Goal: Task Accomplishment & Management: Complete application form

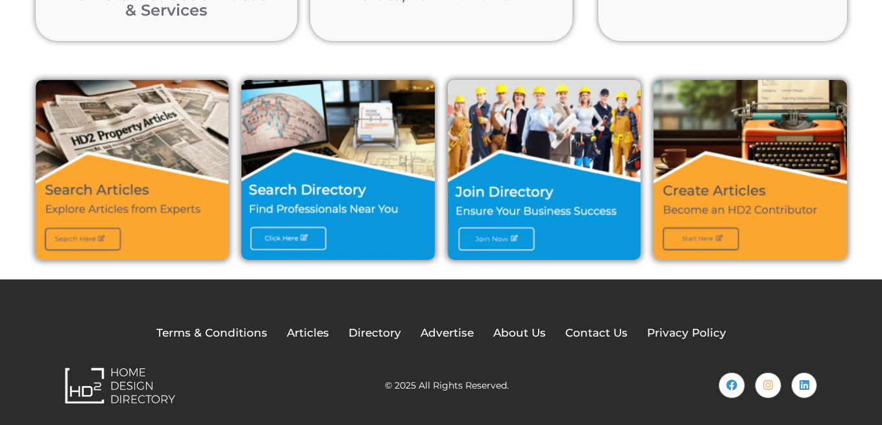
scroll to position [455, 0]
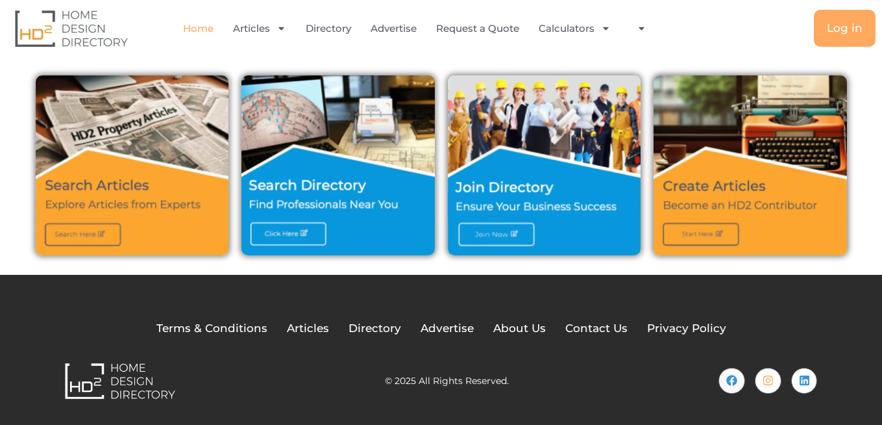
click at [500, 236] on img at bounding box center [545, 165] width 194 height 180
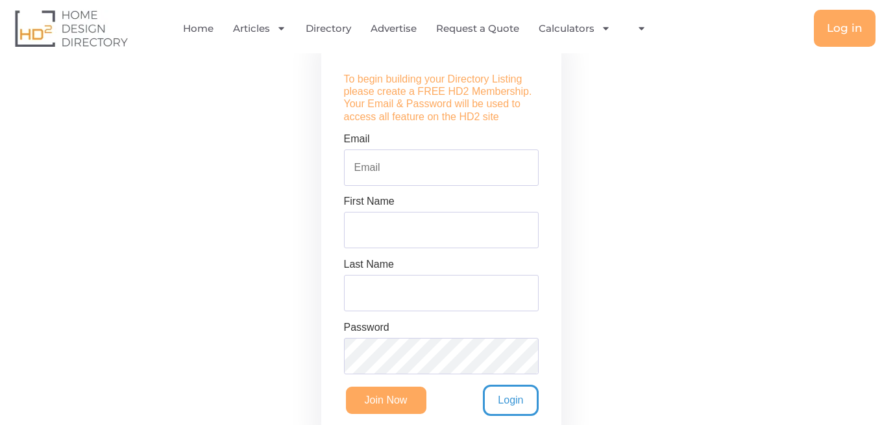
scroll to position [312, 0]
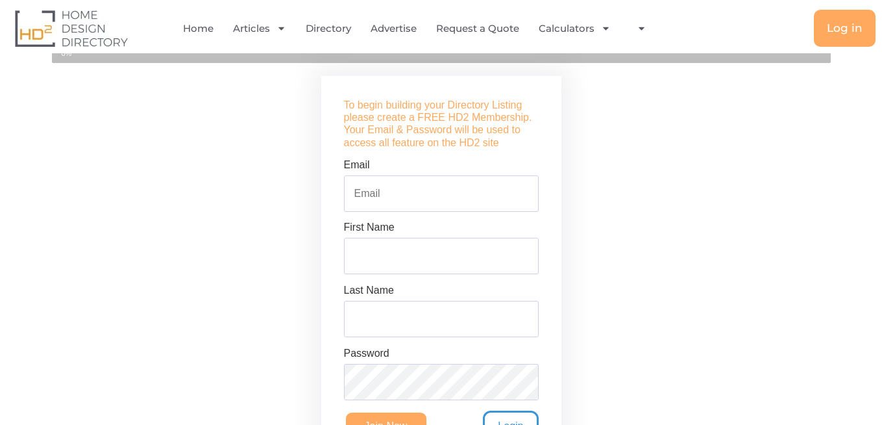
click at [379, 220] on form "Email First Name Last Name Password Join Now Login" at bounding box center [441, 300] width 195 height 282
click at [387, 195] on input "Email" at bounding box center [441, 193] width 195 height 36
type input "[EMAIL_ADDRESS][DOMAIN_NAME]"
click at [403, 246] on input "First Name" at bounding box center [441, 256] width 195 height 36
type input "Wilson"
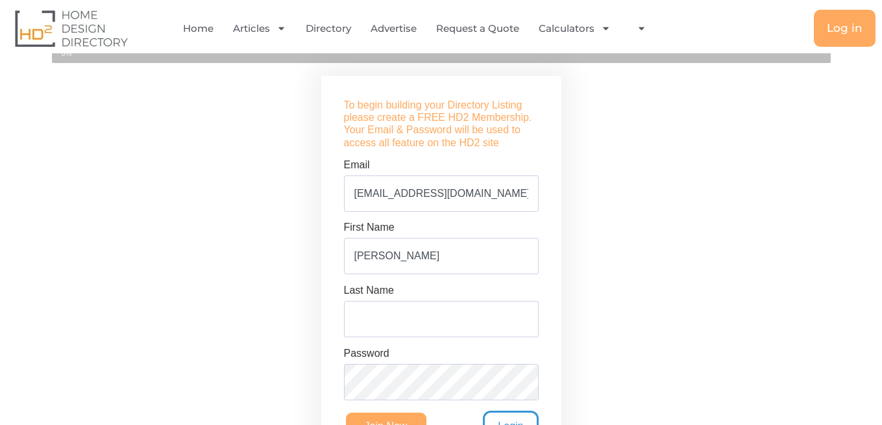
click at [416, 324] on input "Last Name" at bounding box center [441, 319] width 195 height 36
type input "Bradley"
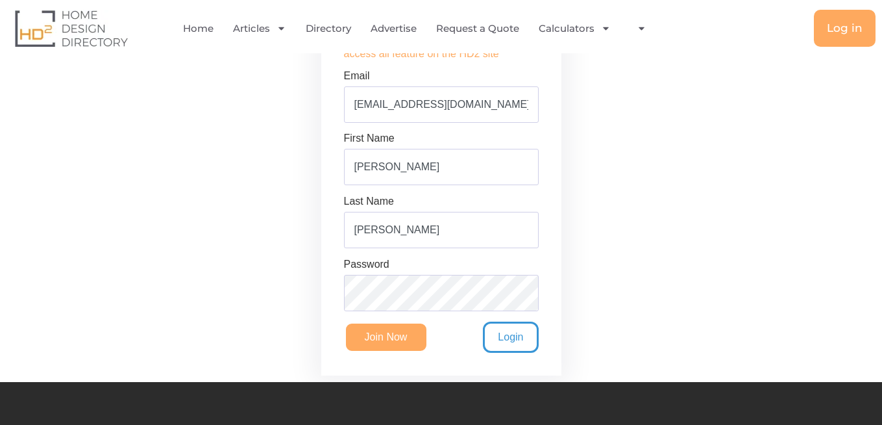
scroll to position [468, 0]
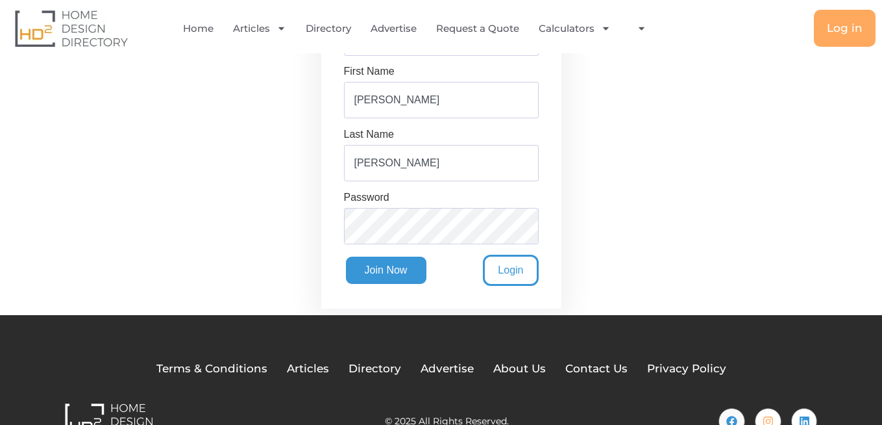
click at [381, 270] on input "Join Now" at bounding box center [386, 270] width 84 height 31
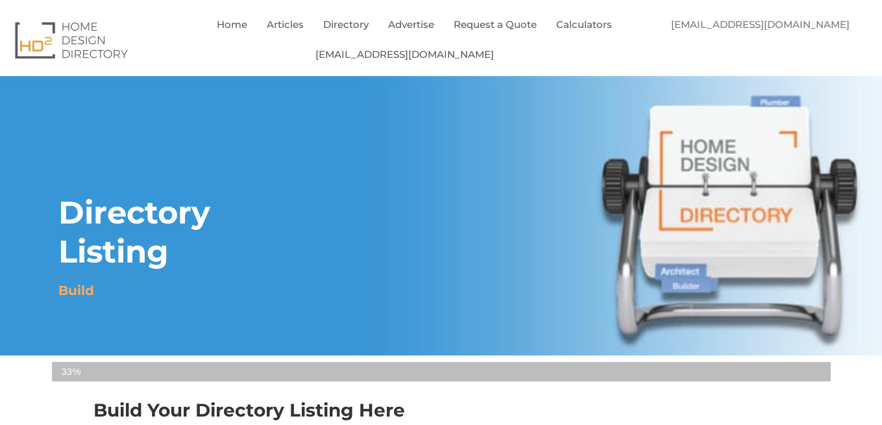
select select "Select Category"
select select
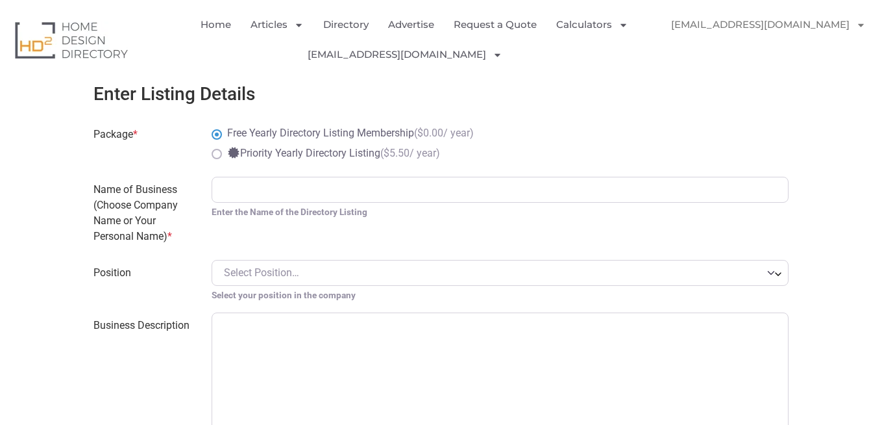
scroll to position [623, 0]
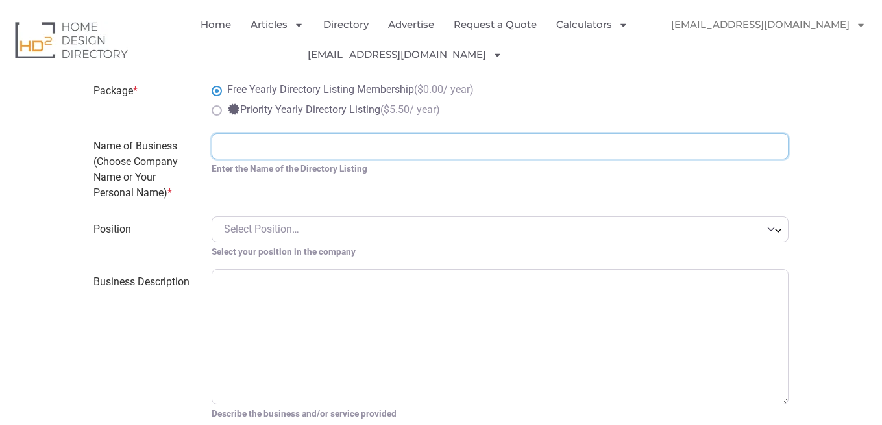
click at [228, 142] on input "Name of Business (Choose Company Name or Your Personal Name) *" at bounding box center [500, 146] width 577 height 26
type input "[PERSON_NAME] & [PERSON_NAME]"
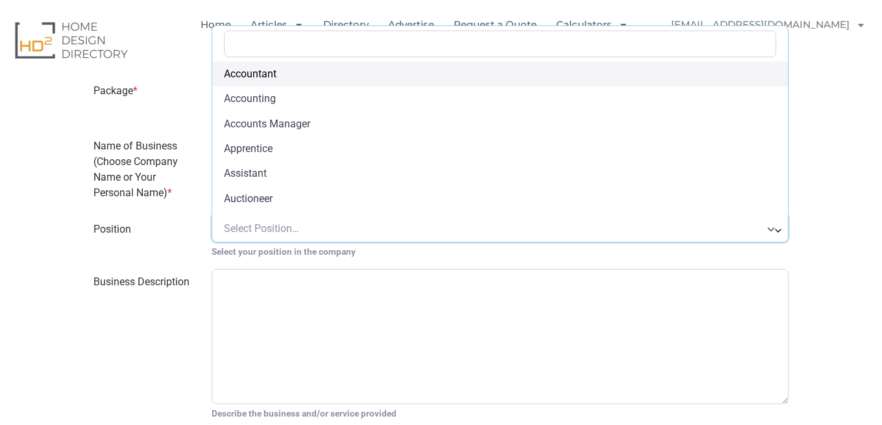
click at [759, 232] on span "Select Position…" at bounding box center [493, 229] width 538 height 16
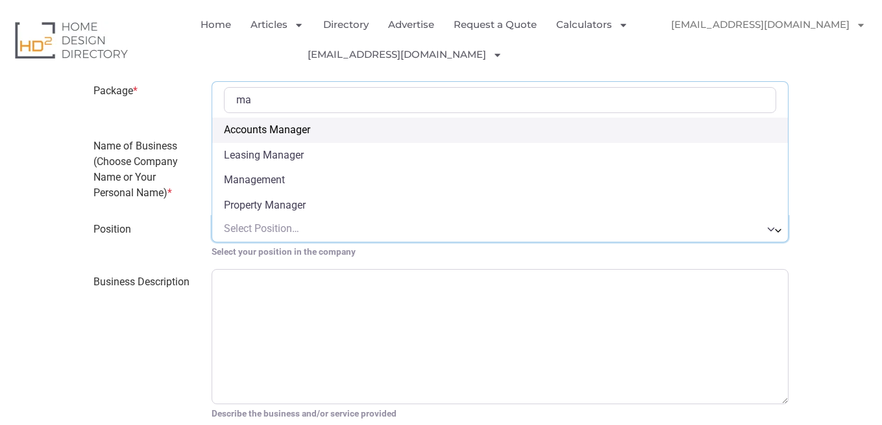
type input "m"
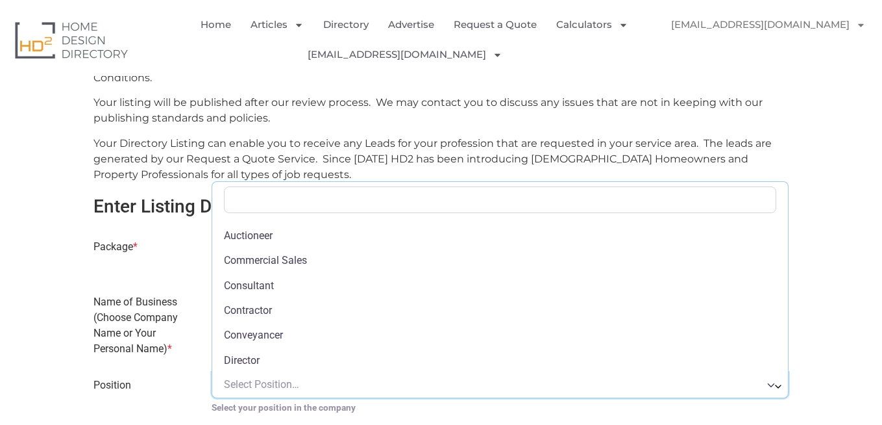
scroll to position [156, 0]
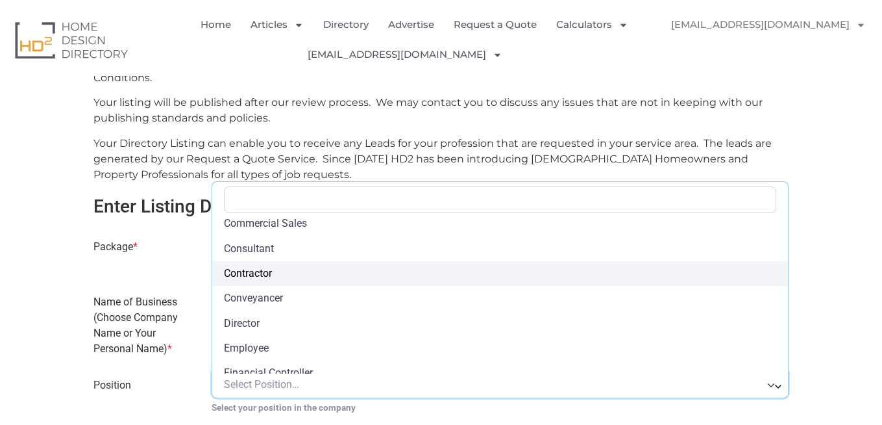
select select "Contractor"
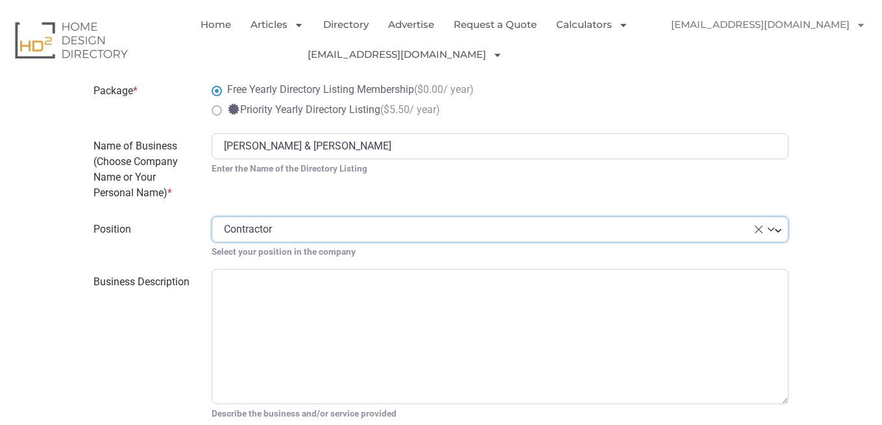
scroll to position [701, 0]
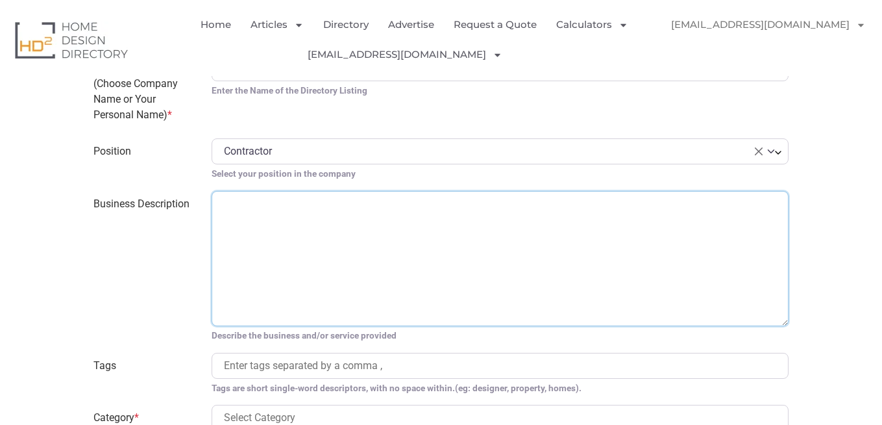
click at [264, 229] on textarea "Business Description" at bounding box center [500, 258] width 577 height 135
paste textarea "[PERSON_NAME] & [PERSON_NAME] has become a trusted name for cabinet supply spec…"
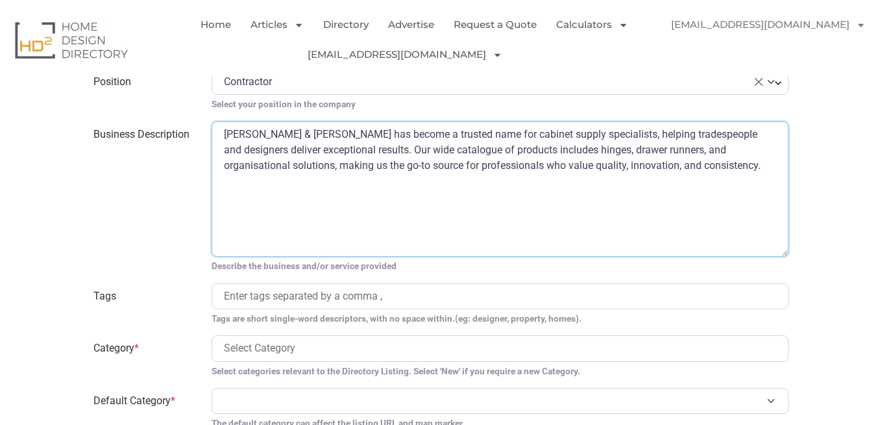
scroll to position [857, 0]
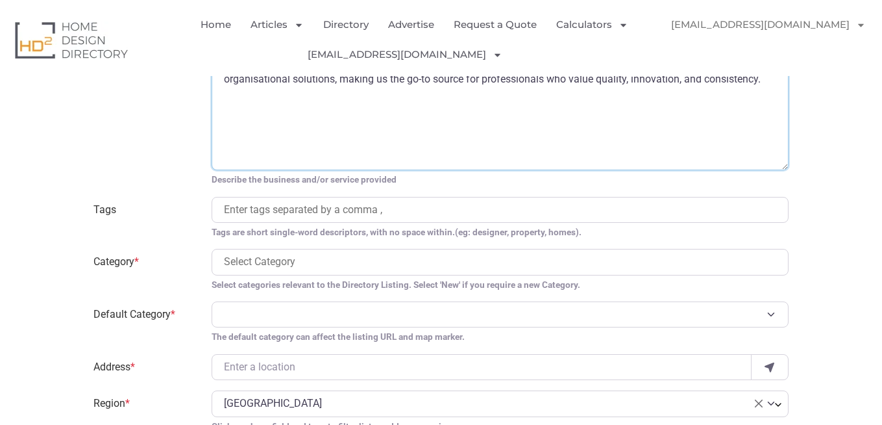
type textarea "[PERSON_NAME] & [PERSON_NAME] has become a trusted name for cabinet supply spec…"
click at [297, 206] on input "search" at bounding box center [500, 210] width 553 height 16
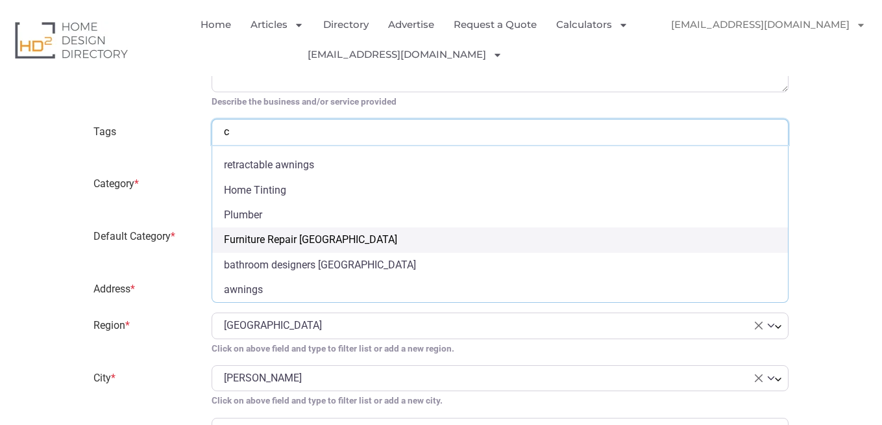
scroll to position [0, 0]
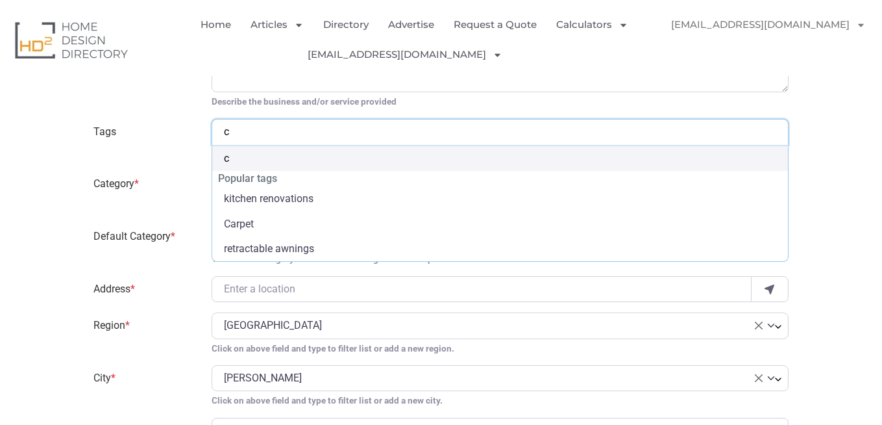
type input "ca"
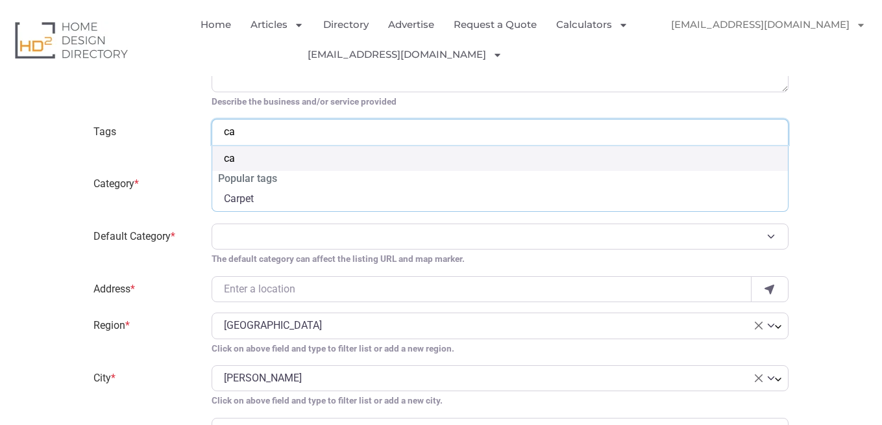
type input "cab"
drag, startPoint x: 269, startPoint y: 131, endPoint x: 190, endPoint y: 125, distance: 79.5
click at [190, 125] on div "Tags flooring kitchen renovations Laminate flooring Carpet retractable awnings …" at bounding box center [441, 140] width 711 height 42
paste input "inet maker suppliers"
type input "cabinet maker suppliers"
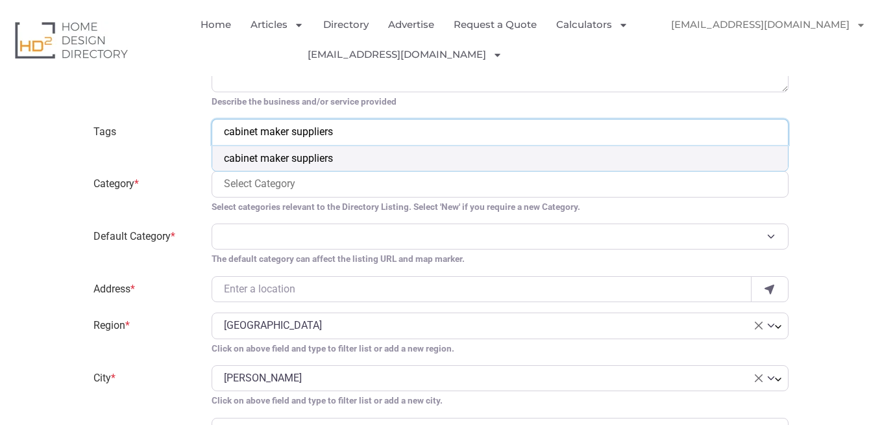
select select "cabinet maker suppliers"
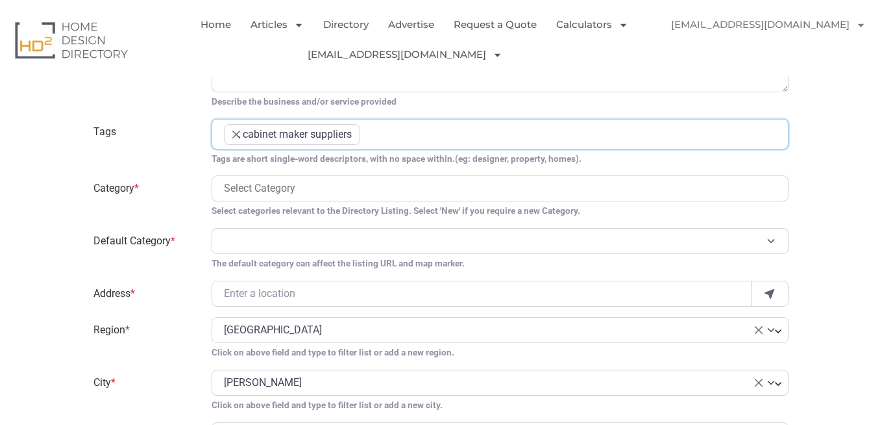
scroll to position [169, 0]
paste input "kitchen hardware supplies"
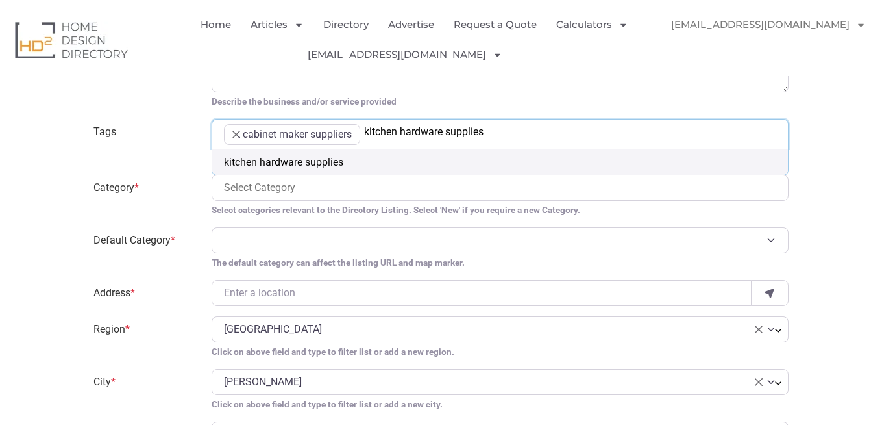
type input "kitchen hardware supplies"
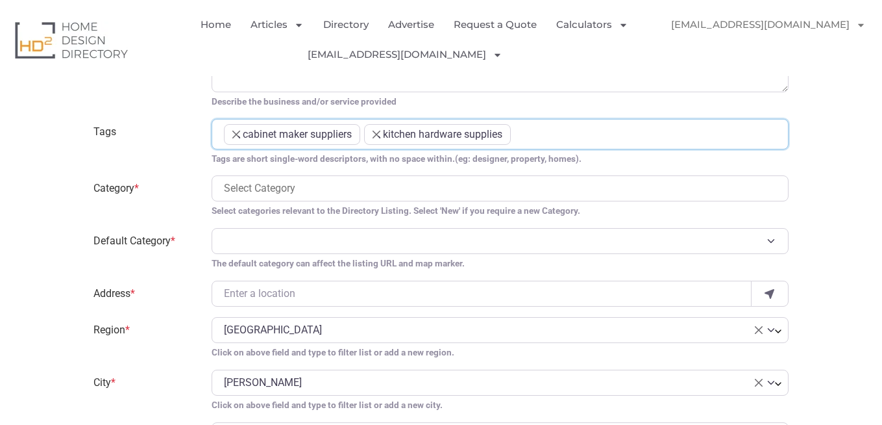
paste input "led lighting for kitchens"
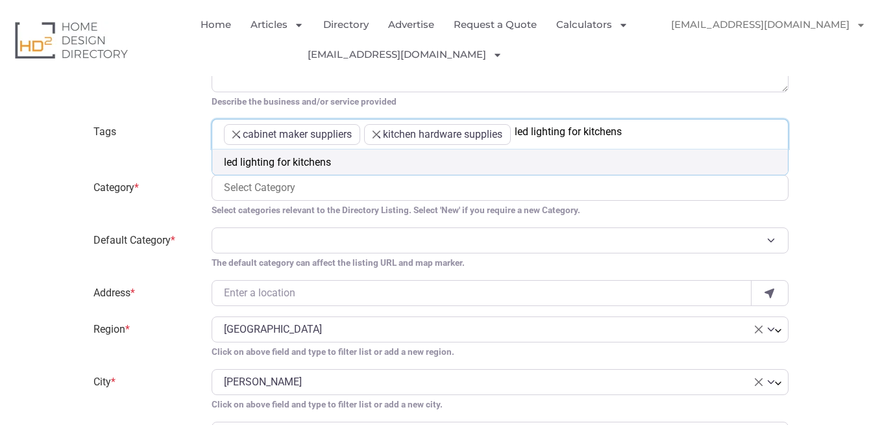
type input "led lighting for kitchens"
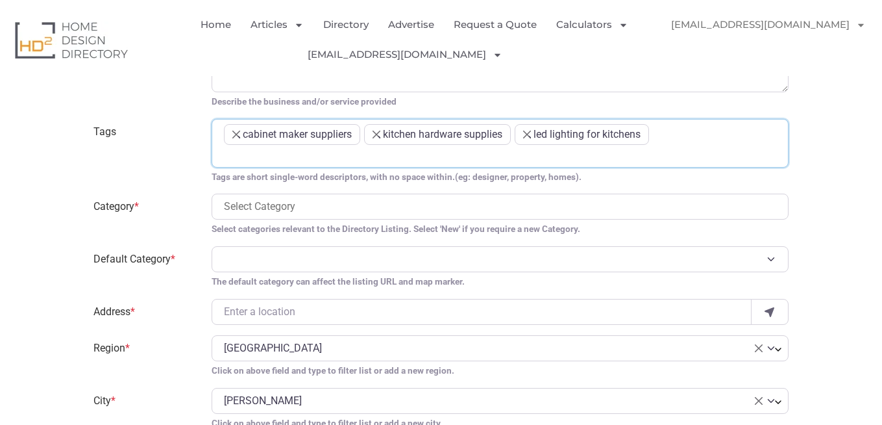
paste input "pocket door cabinet"
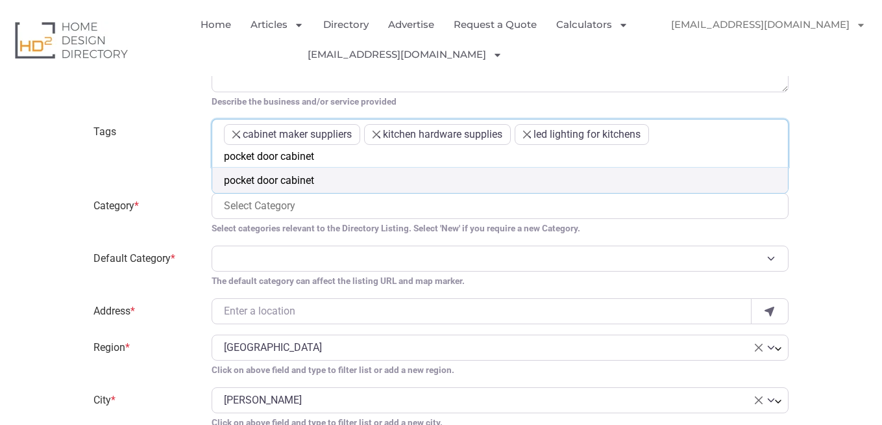
type input "pocket door cabinet"
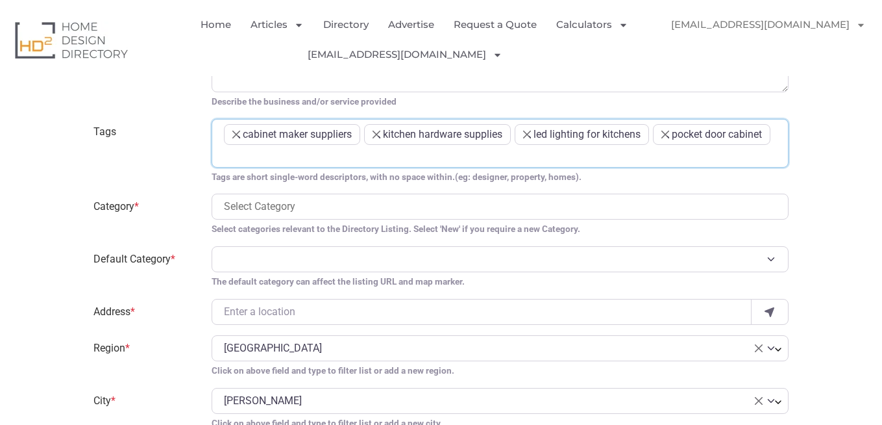
paste input "laundry basket cabinet"
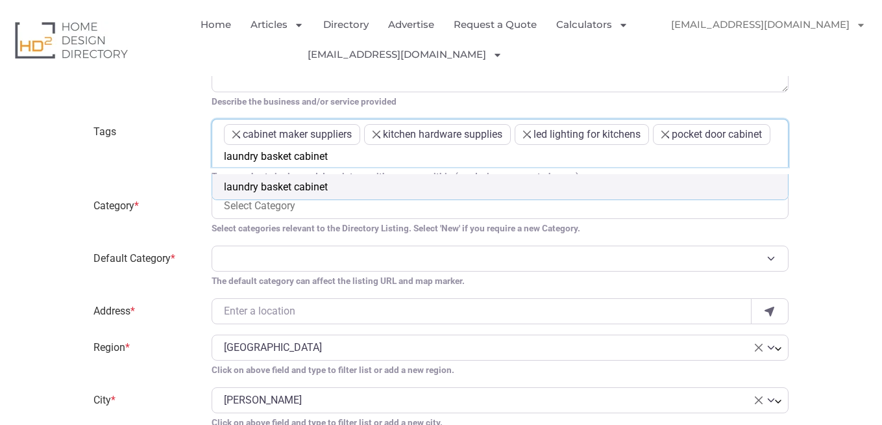
type input "laundry basket cabinet"
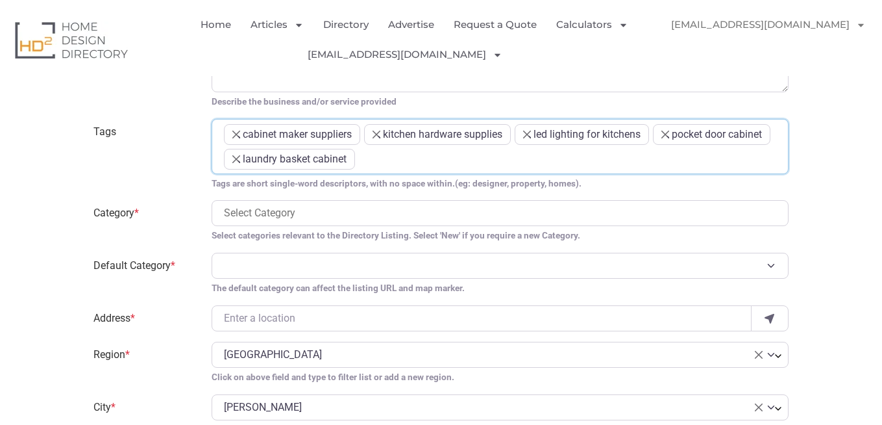
click at [262, 205] on span at bounding box center [500, 213] width 577 height 26
type input "c"
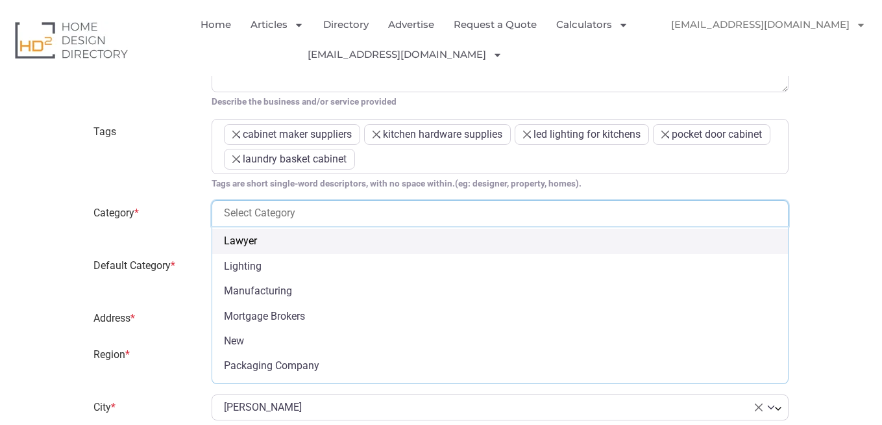
scroll to position [623, 0]
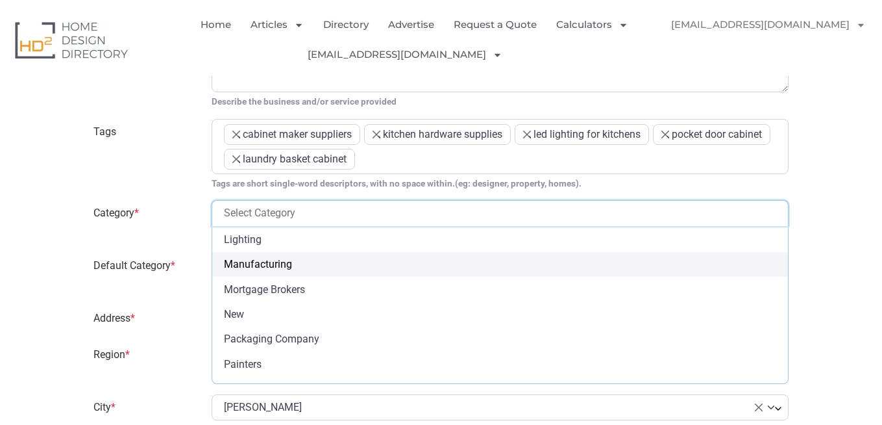
select select "1363"
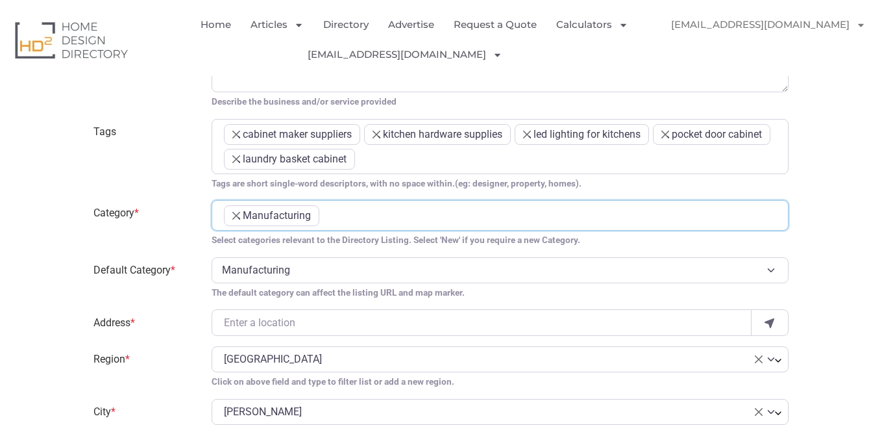
click at [402, 221] on ul "× Manufacturing" at bounding box center [500, 217] width 553 height 25
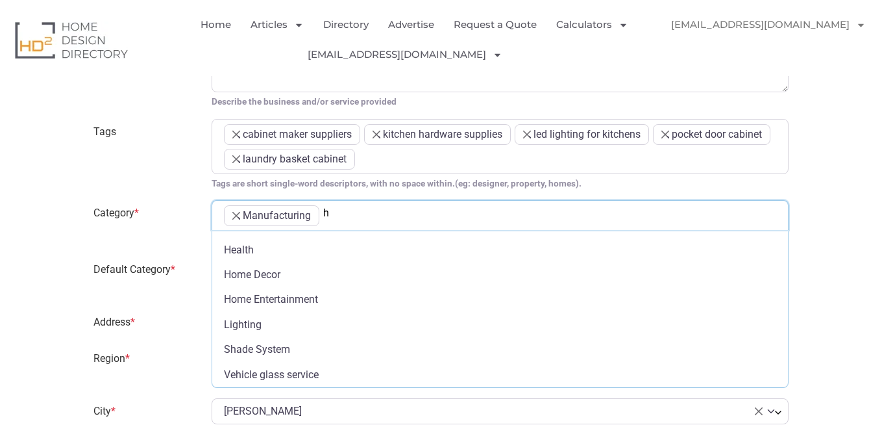
scroll to position [0, 0]
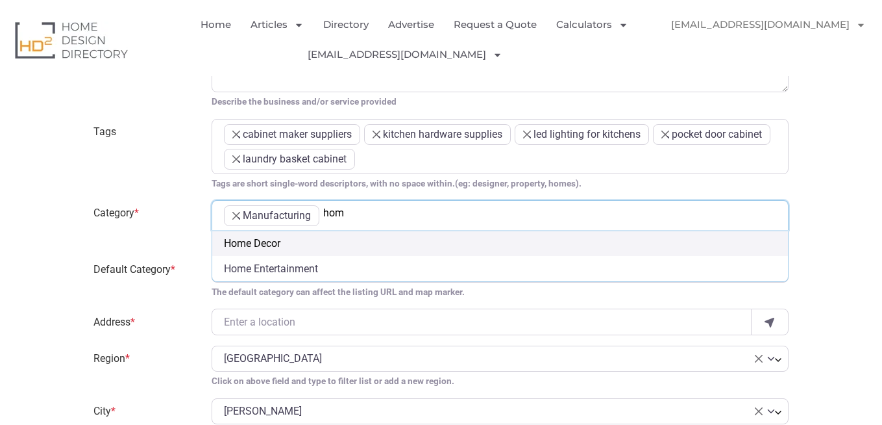
type input "hom"
select select "793"
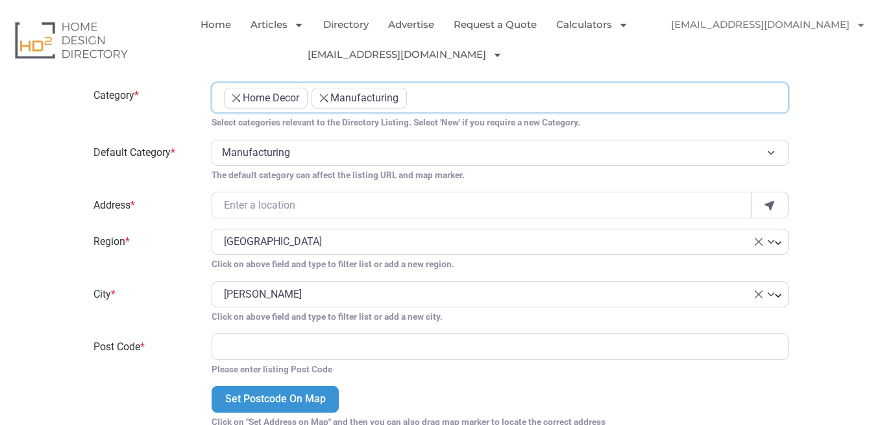
scroll to position [1091, 0]
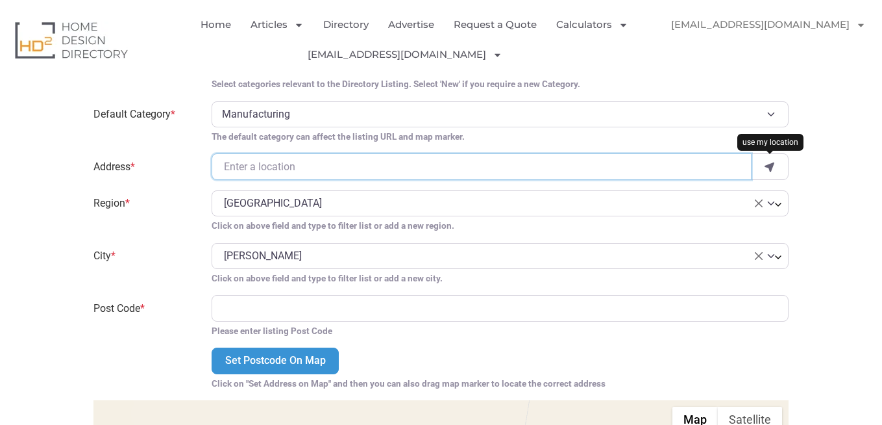
click at [243, 159] on input "Address *" at bounding box center [482, 166] width 540 height 26
paste input "94 Bell St, Preston VIC 3072, Australia"
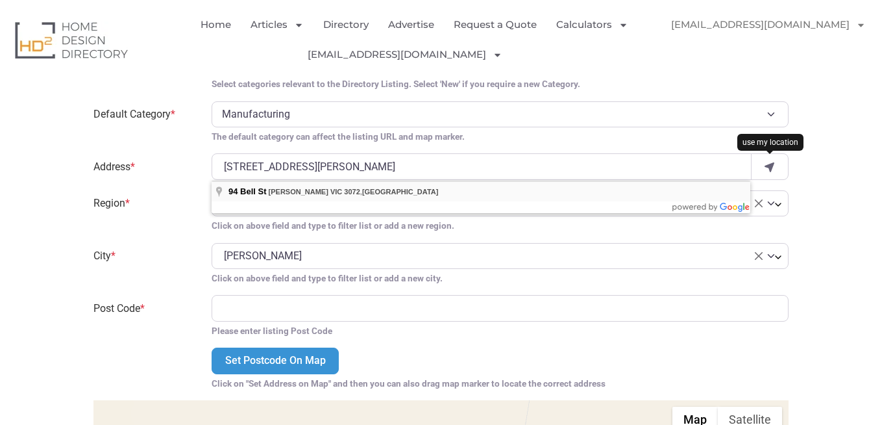
type input "94 Bell St"
type input "3072"
select select "Victoria"
select select "Preston"
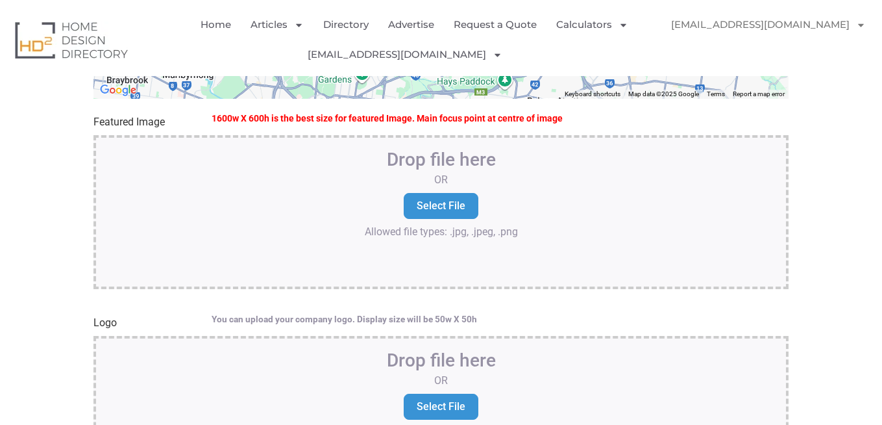
scroll to position [1714, 0]
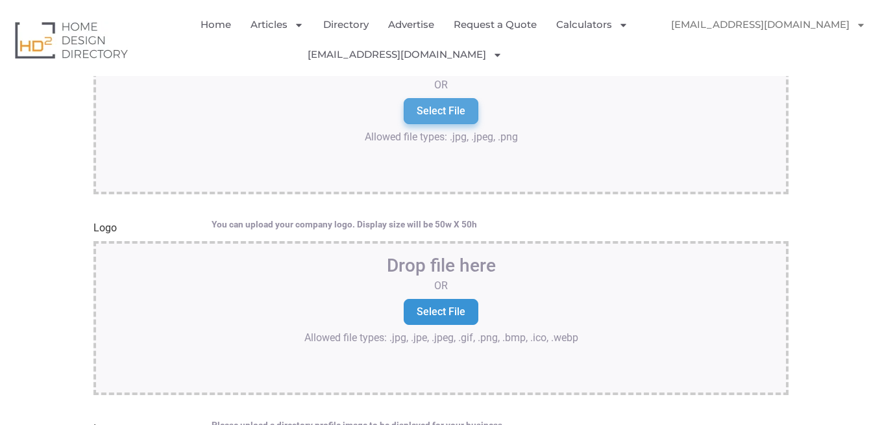
click at [441, 113] on input "Select File" at bounding box center [441, 111] width 75 height 26
type input "C:\fakepath\cabinet maker 3.jpg"
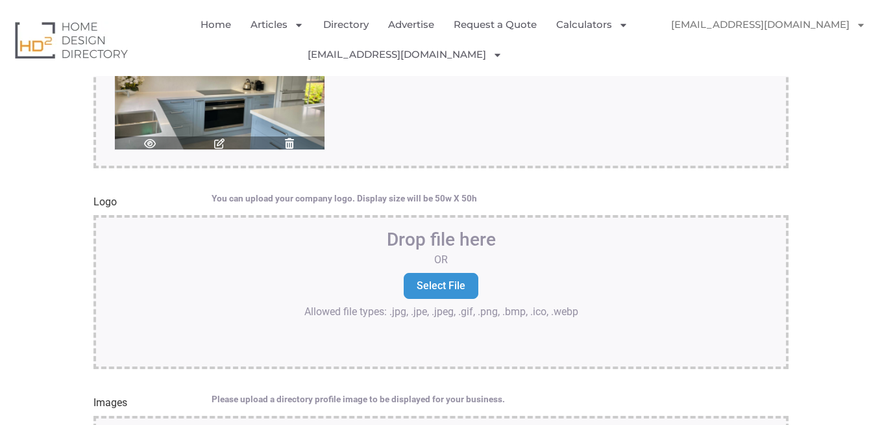
scroll to position [1870, 0]
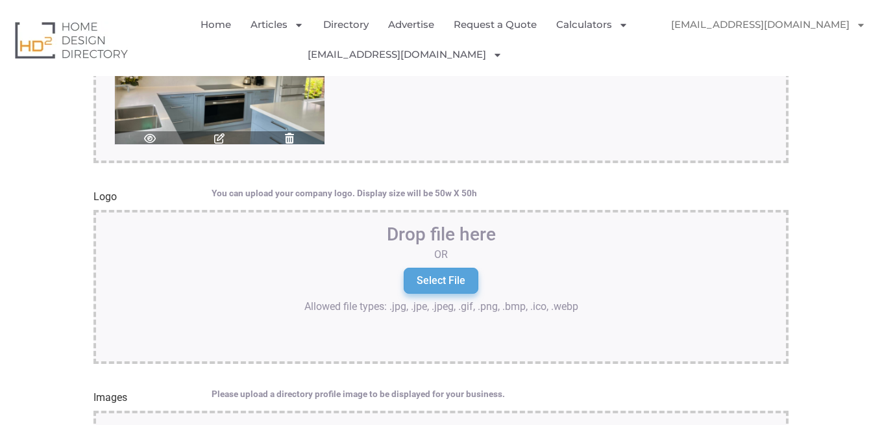
click at [442, 285] on input "Select File" at bounding box center [441, 281] width 75 height 26
type input "C:\fakepath\Wilson & Bradley (1).jpg"
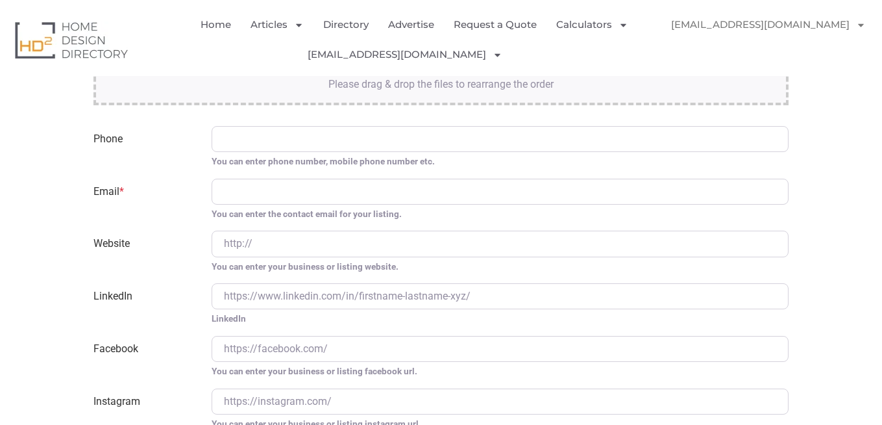
scroll to position [2493, 0]
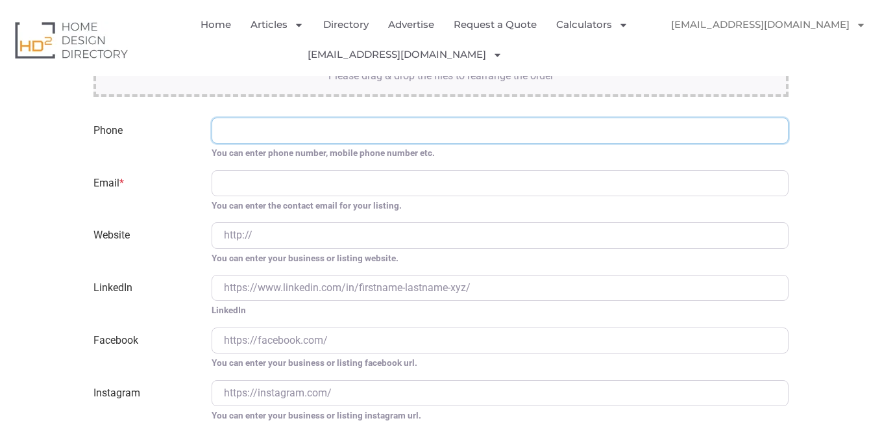
click at [250, 137] on input "Phone" at bounding box center [500, 131] width 577 height 26
paste input "1800-633-507"
type input "1800-633-507"
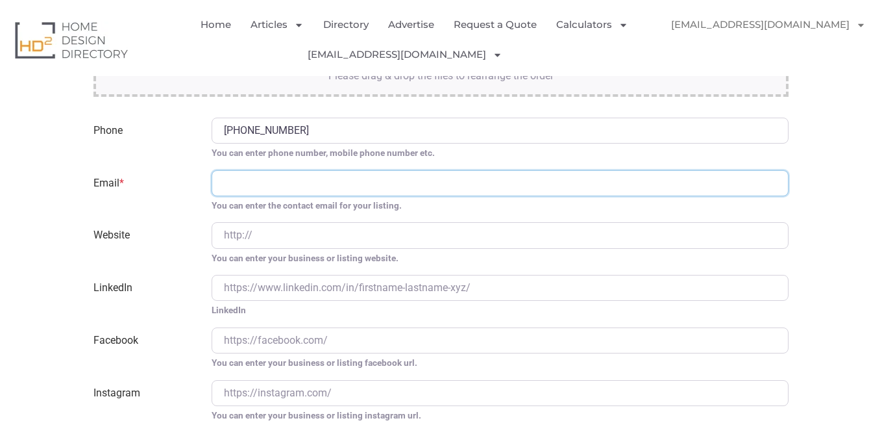
click at [241, 182] on input "Email *" at bounding box center [500, 183] width 577 height 26
type input "[EMAIL_ADDRESS][DOMAIN_NAME]"
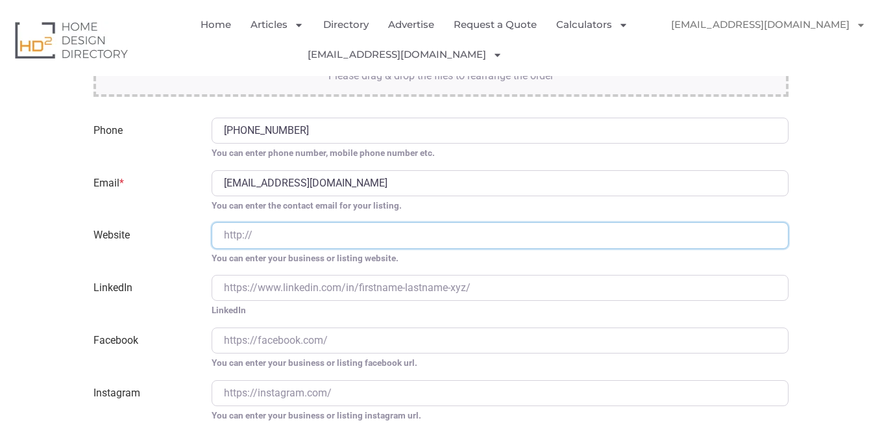
click at [324, 240] on input "Website" at bounding box center [500, 235] width 577 height 26
type input "https://www.wilbrad.com.au/"
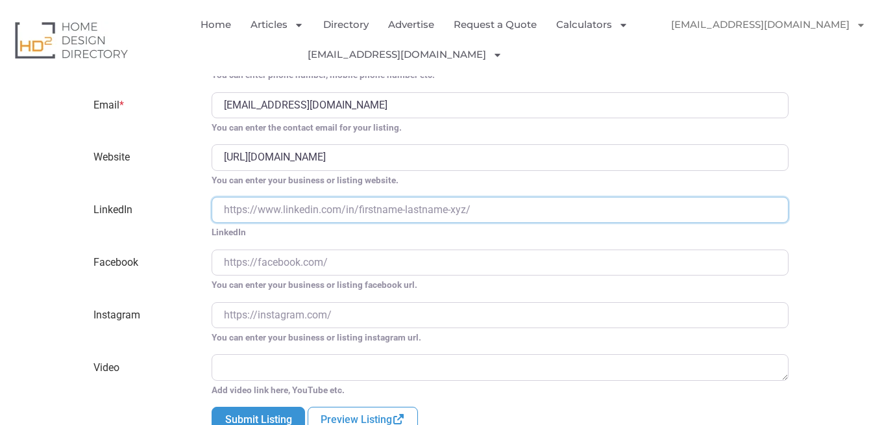
click at [248, 216] on input "LinkedIn" at bounding box center [500, 210] width 577 height 26
type input "https://www.linkedin.com/company/wilson-&-bradley/"
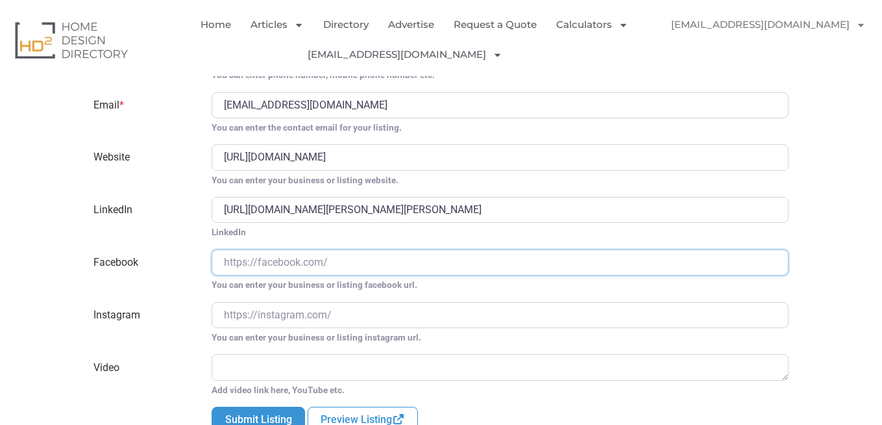
click at [319, 260] on input "Facebook" at bounding box center [500, 262] width 577 height 26
type input "https://www.facebook.com/WilsonandBradley/"
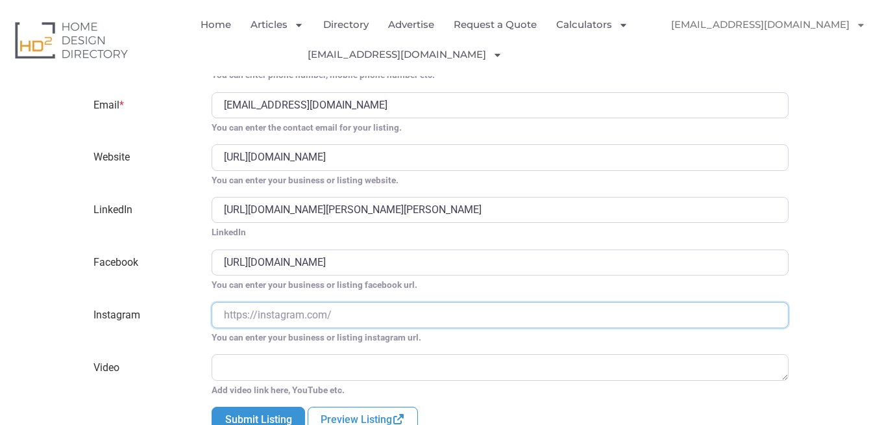
click at [287, 327] on input "Instagram" at bounding box center [500, 315] width 577 height 26
type input "https://www.instagram.com/wilsonandbradley/"
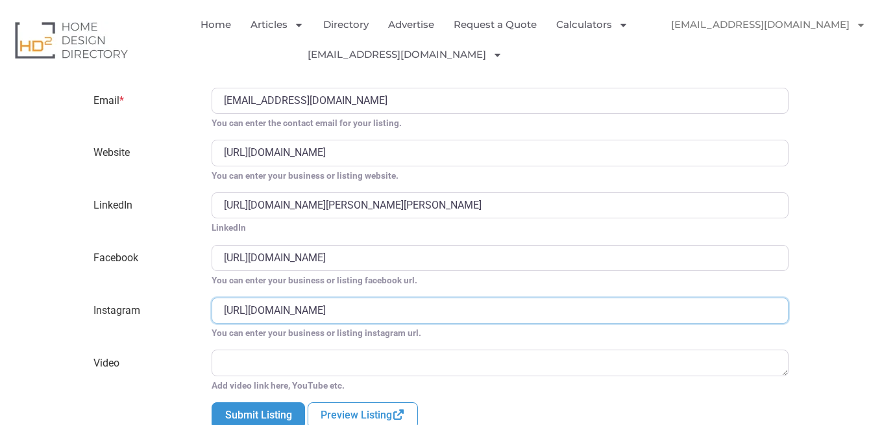
scroll to position [2727, 0]
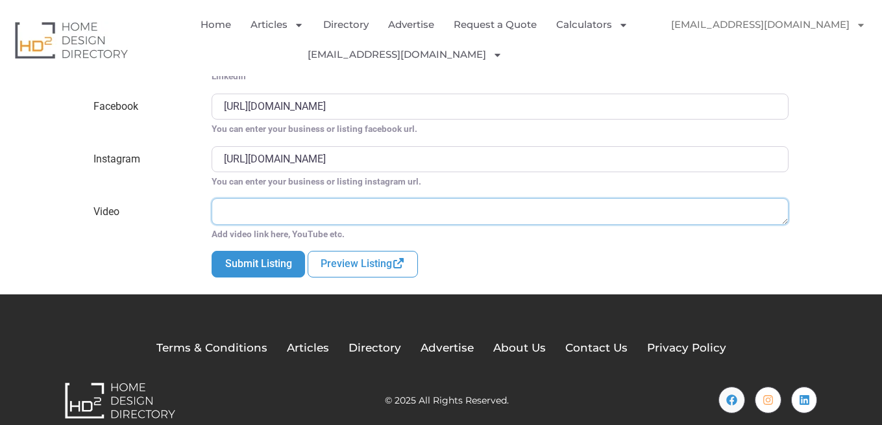
paste textarea "https://www.youtube.com/watch?v=0AEmojeDULM"
click at [291, 215] on textarea "https://www.youtube.com/watch?v=0AEmojeDULM" at bounding box center [500, 211] width 577 height 26
type textarea "https://www.youtube.com/watch?v=0AEmojeDULM"
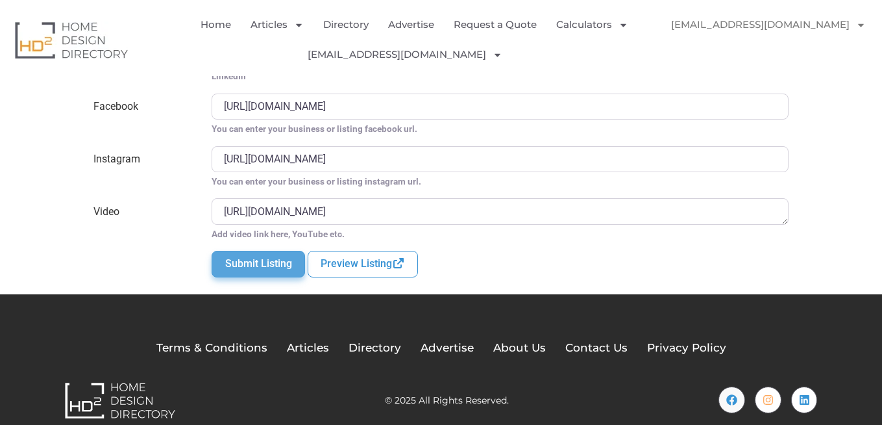
click at [275, 266] on button "Submit Listing" at bounding box center [258, 264] width 93 height 26
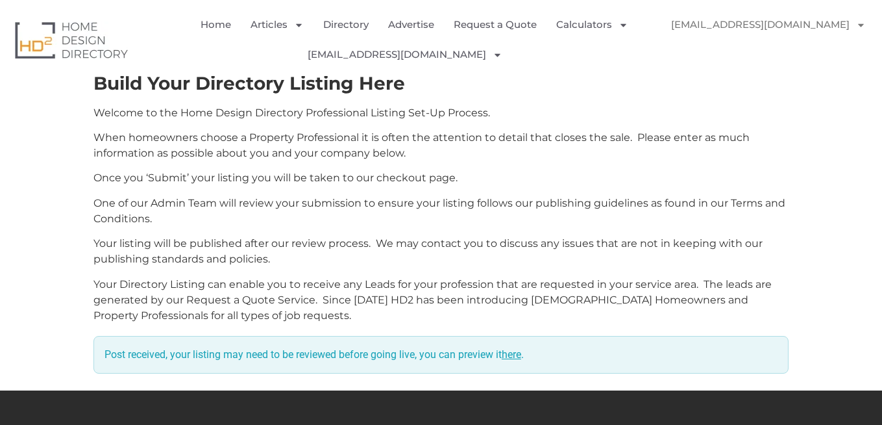
scroll to position [364, 0]
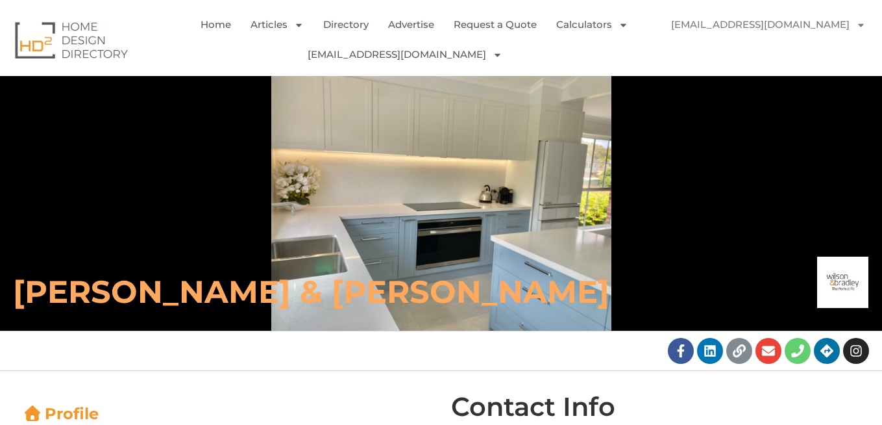
click at [850, 21] on span "Menu" at bounding box center [858, 25] width 16 height 23
click at [812, 27] on link "[EMAIL_ADDRESS][DOMAIN_NAME]" at bounding box center [768, 25] width 221 height 30
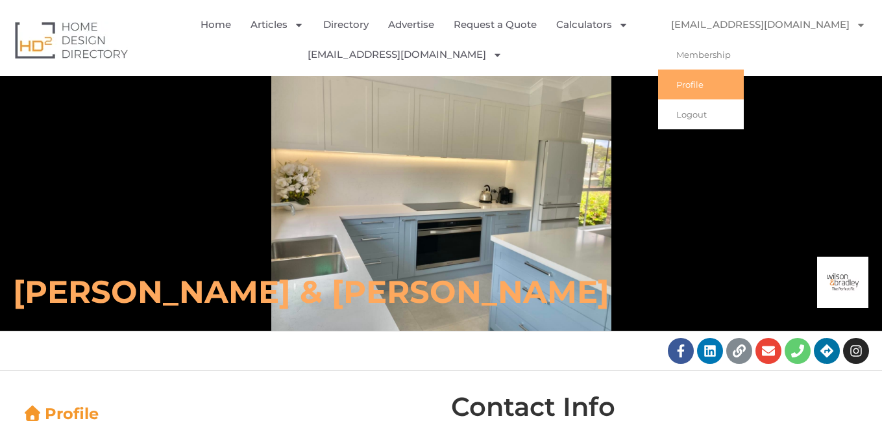
click at [719, 88] on link "Profile" at bounding box center [701, 84] width 86 height 30
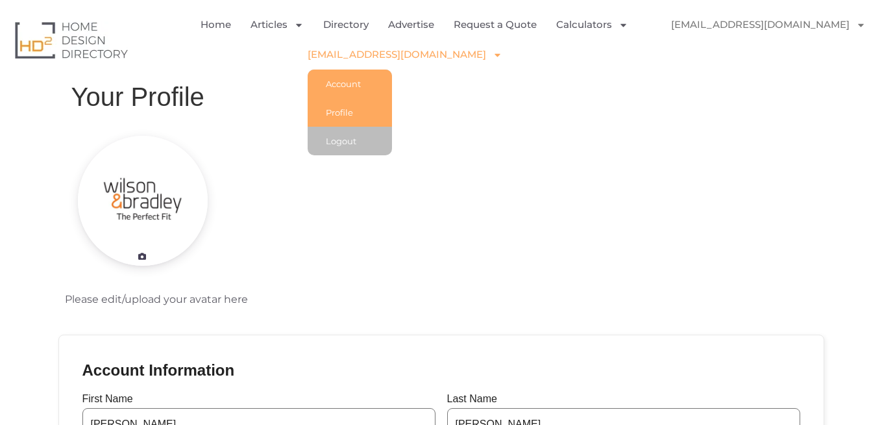
click at [377, 86] on link "Account" at bounding box center [350, 83] width 84 height 29
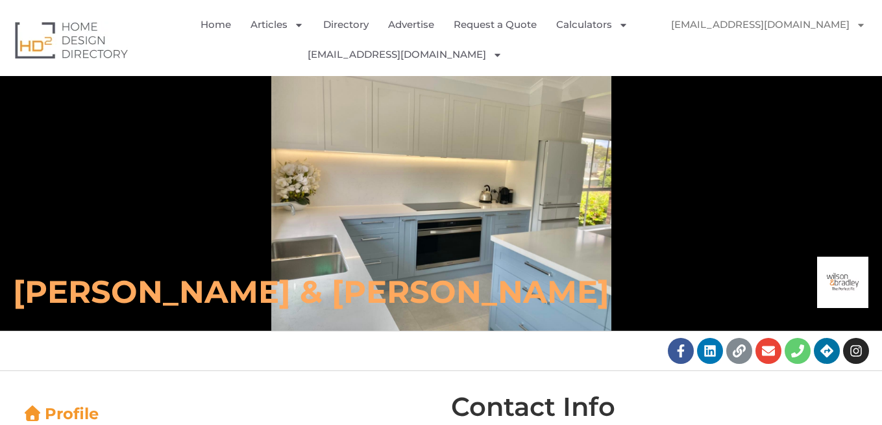
click at [175, 295] on h6 "[PERSON_NAME] & [PERSON_NAME]" at bounding box center [312, 291] width 598 height 39
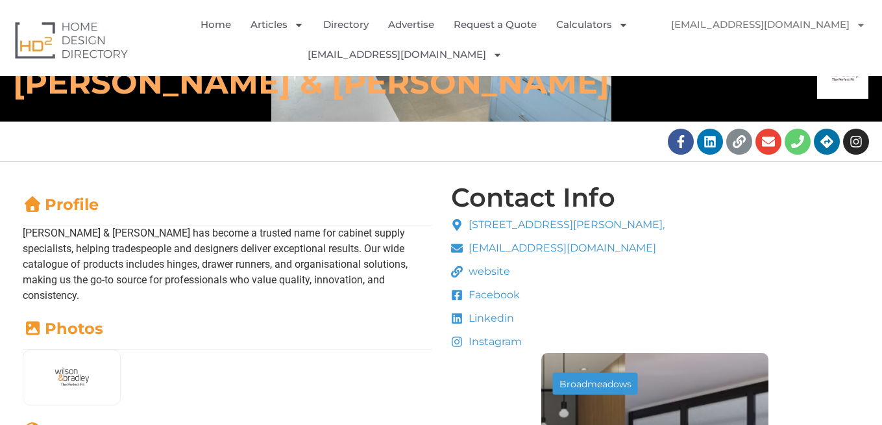
scroll to position [156, 0]
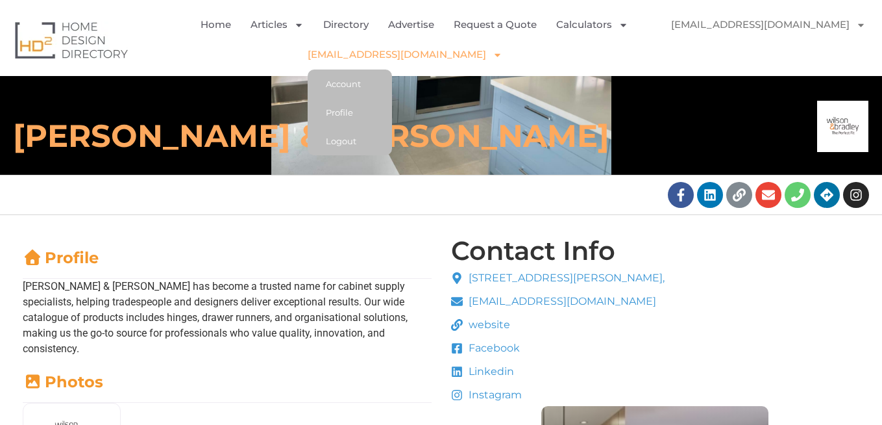
click at [440, 53] on link "[EMAIL_ADDRESS][DOMAIN_NAME]" at bounding box center [405, 55] width 195 height 30
